Goal: Task Accomplishment & Management: Use online tool/utility

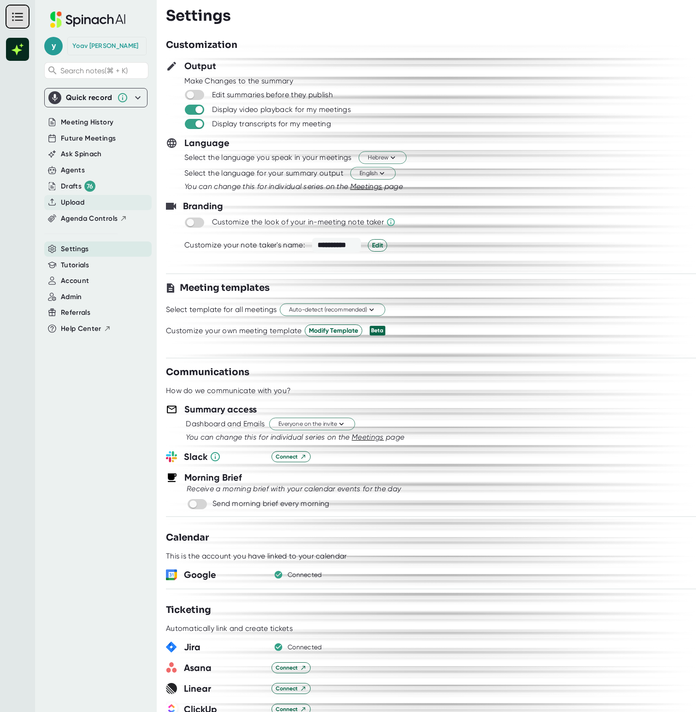
click at [82, 205] on span "Upload" at bounding box center [73, 202] width 24 height 11
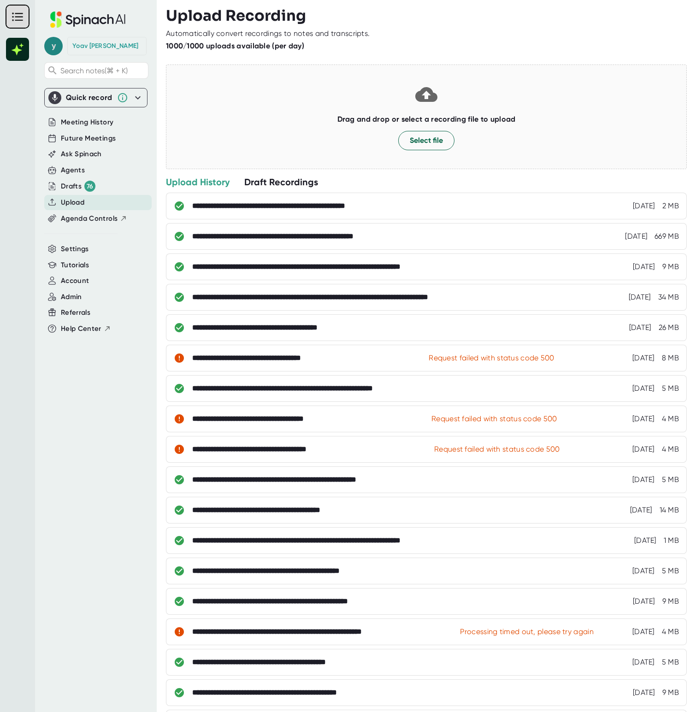
drag, startPoint x: 40, startPoint y: 47, endPoint x: 57, endPoint y: 49, distance: 16.8
click at [41, 47] on div "y [PERSON_NAME] Search notes (⌘ + K) Quick record Include tab audio Start Recor…" at bounding box center [96, 350] width 122 height 701
click at [57, 49] on span "y" at bounding box center [53, 46] width 18 height 18
click at [64, 104] on button "Logout" at bounding box center [94, 107] width 91 height 16
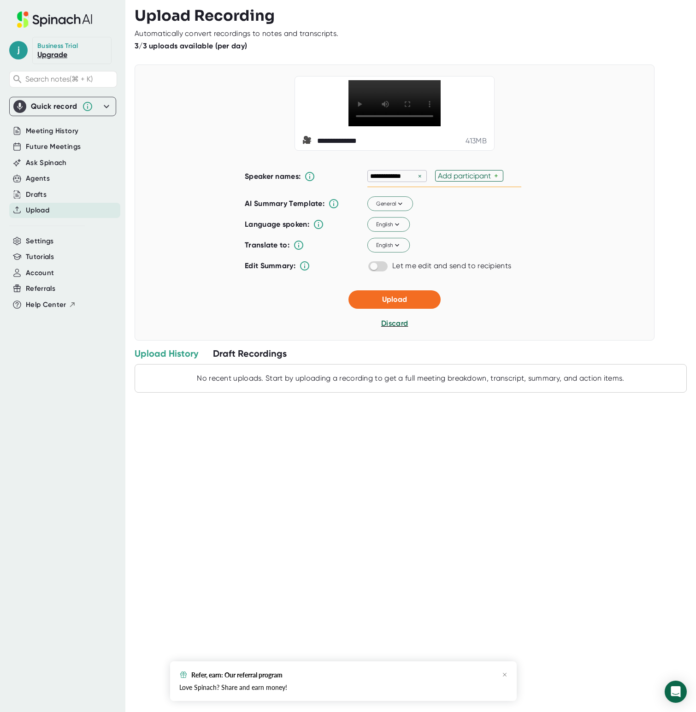
click at [465, 180] on div "Add participant" at bounding box center [466, 176] width 56 height 9
type input "Bob"
type input "S"
type input "Sharon"
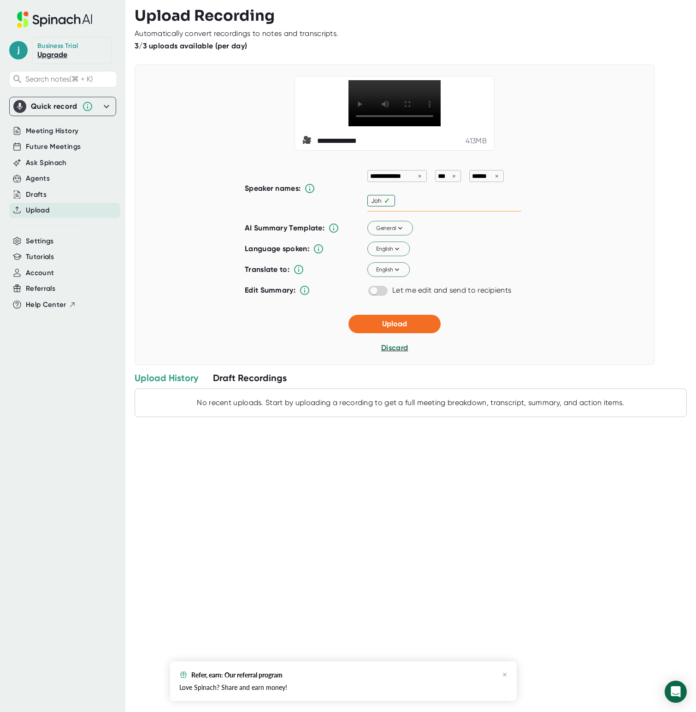
type input "John"
drag, startPoint x: 524, startPoint y: 680, endPoint x: 507, endPoint y: 674, distance: 17.6
click at [524, 679] on div "**********" at bounding box center [416, 356] width 562 height 712
click at [503, 673] on icon "button" at bounding box center [505, 675] width 6 height 6
click at [538, 281] on div "**********" at bounding box center [395, 229] width 300 height 142
